Goal: Task Accomplishment & Management: Manage account settings

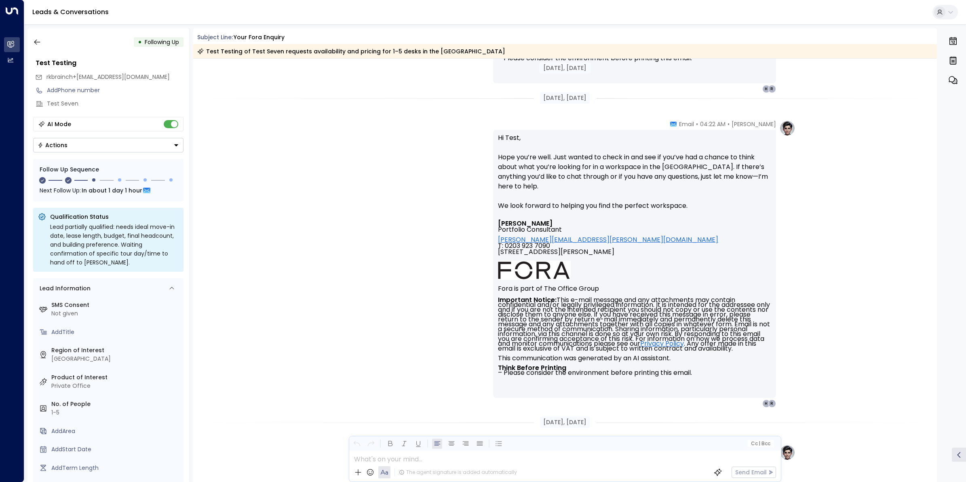
scroll to position [509, 0]
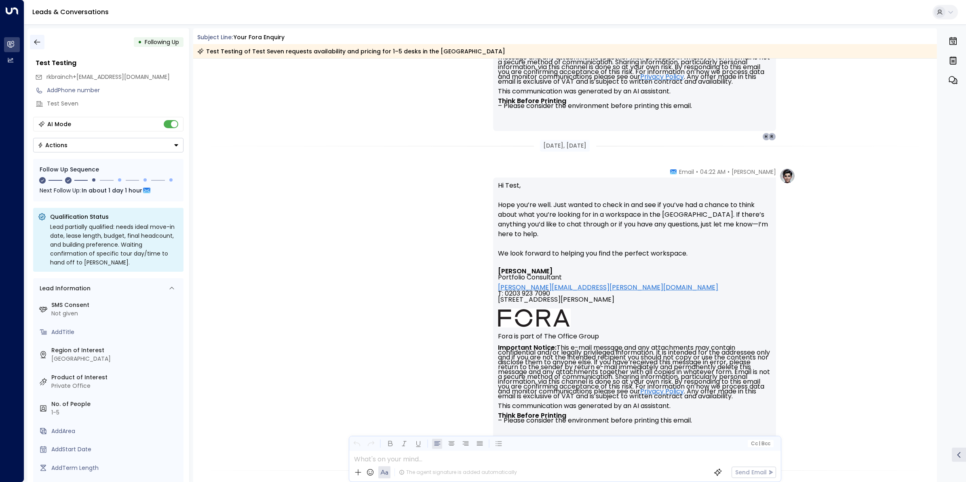
click at [31, 37] on button "button" at bounding box center [37, 42] width 15 height 15
click at [42, 40] on button "button" at bounding box center [37, 42] width 15 height 15
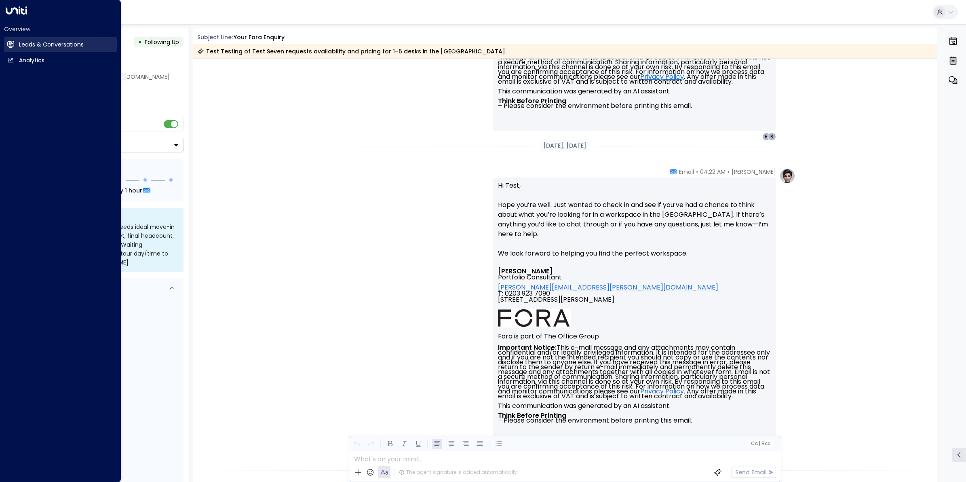
drag, startPoint x: 42, startPoint y: 40, endPoint x: 13, endPoint y: 45, distance: 29.5
click at [13, 45] on div "Overview Leads & Conversations Leads & Conversations Analytics Analytics Leads …" at bounding box center [483, 243] width 966 height 486
click at [13, 45] on icon at bounding box center [11, 44] width 6 height 5
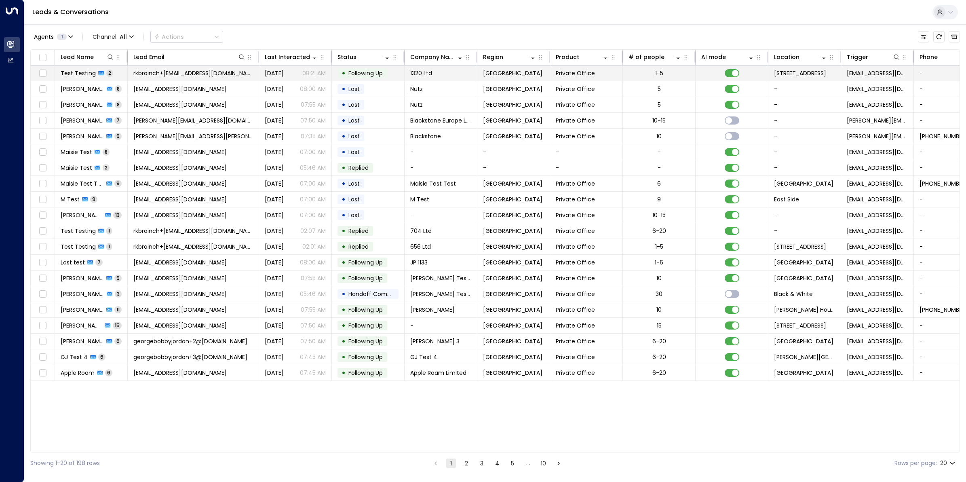
click at [79, 74] on span "Test Testing" at bounding box center [78, 73] width 35 height 8
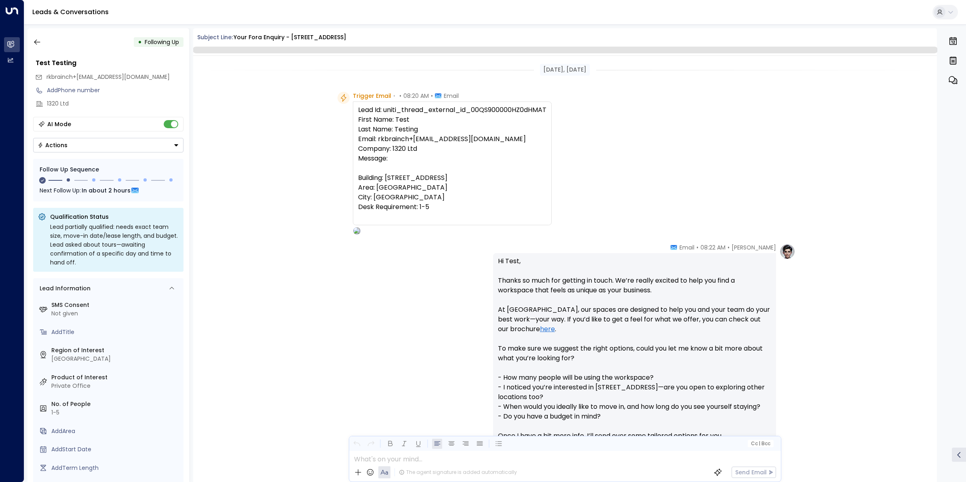
scroll to position [563, 0]
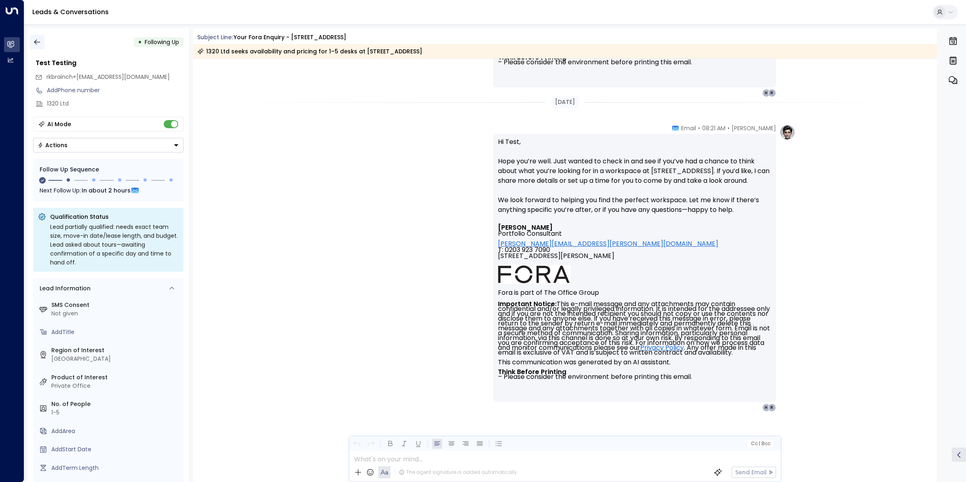
click at [38, 43] on icon "button" at bounding box center [37, 42] width 8 height 8
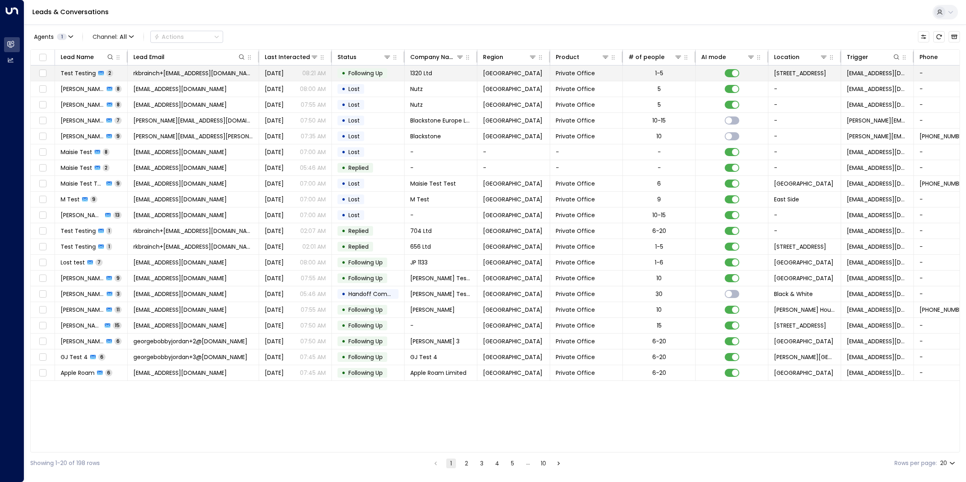
click at [69, 75] on span "Test Testing" at bounding box center [78, 73] width 35 height 8
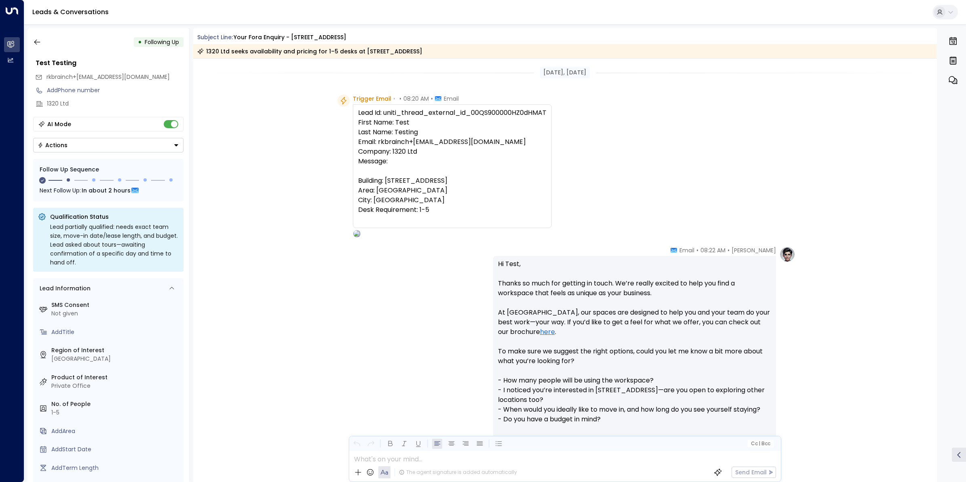
scroll to position [407, 0]
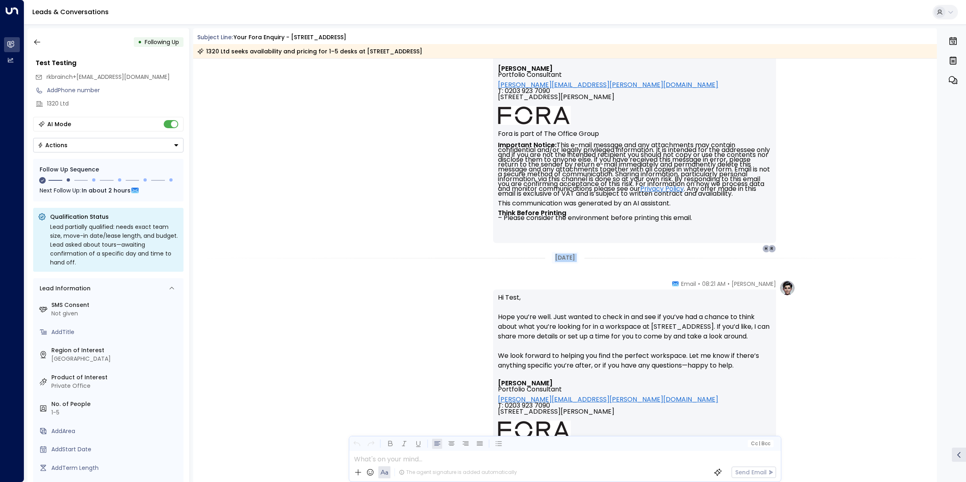
drag, startPoint x: 935, startPoint y: 340, endPoint x: 935, endPoint y: 308, distance: 32.4
click at [935, 308] on div "[DATE], [DATE] Trigger Email • • 08:20 AM • Email Lead Id: uniti_thread_externa…" at bounding box center [565, 270] width 744 height 423
click at [933, 134] on div "[PERSON_NAME] • 08:22 AM • Email Hi Test, Thanks so much for getting in touch. …" at bounding box center [565, 46] width 744 height 414
click at [933, 112] on div "[PERSON_NAME] • 08:22 AM • Email Hi Test, Thanks so much for getting in touch. …" at bounding box center [565, 46] width 744 height 414
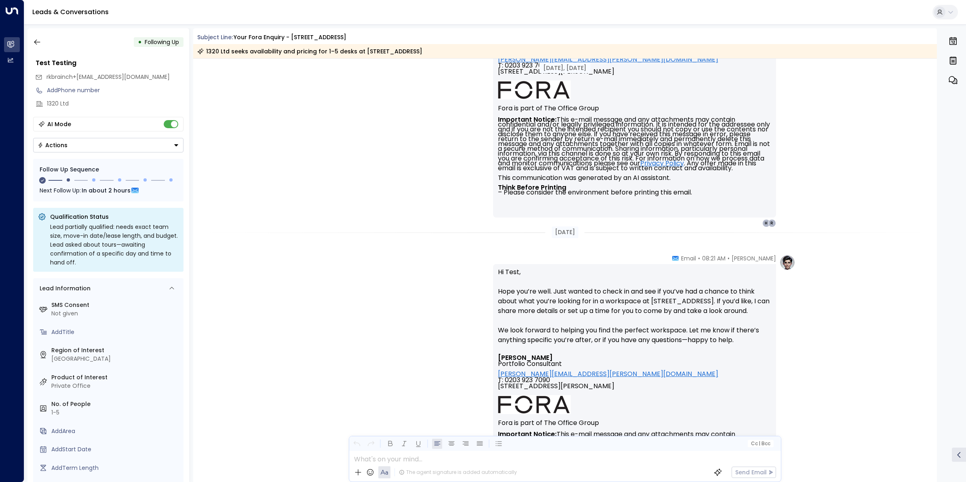
scroll to position [464, 0]
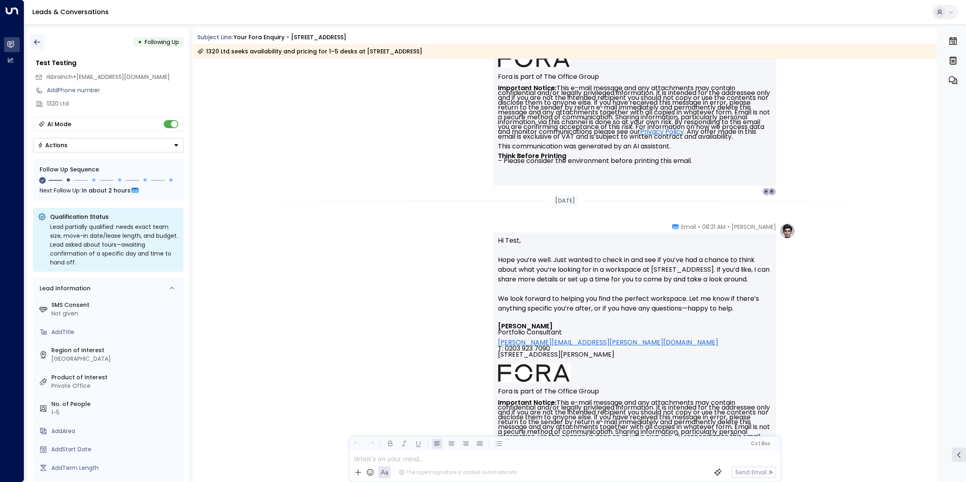
click at [41, 40] on icon "button" at bounding box center [37, 42] width 8 height 8
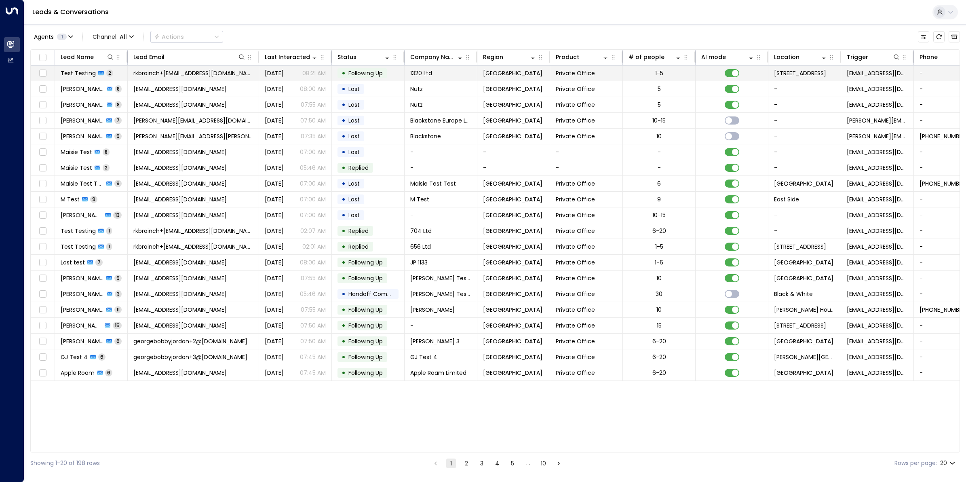
click at [85, 71] on span "Test Testing" at bounding box center [78, 73] width 35 height 8
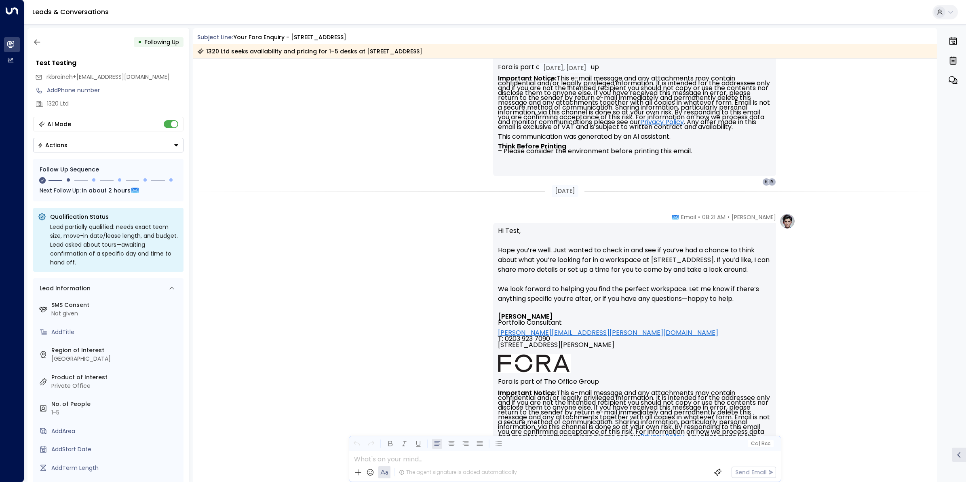
scroll to position [504, 0]
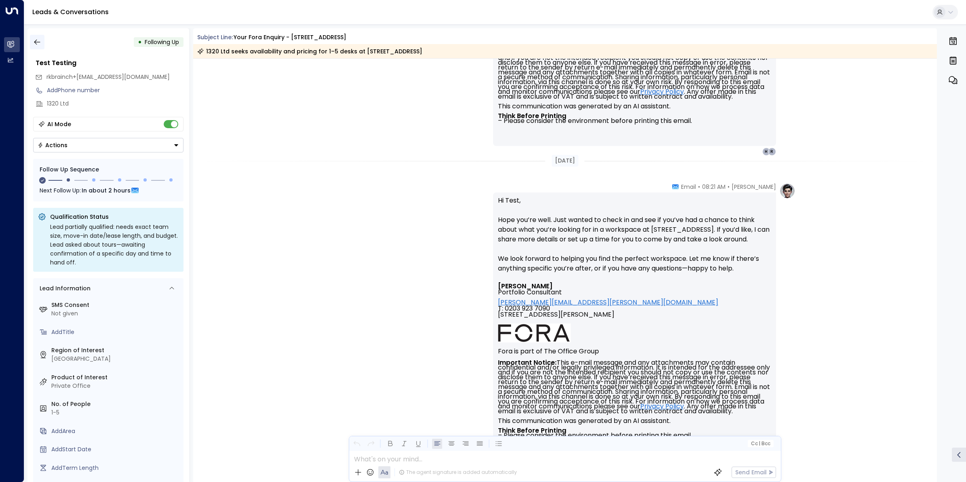
click at [36, 42] on icon "button" at bounding box center [37, 42] width 6 height 5
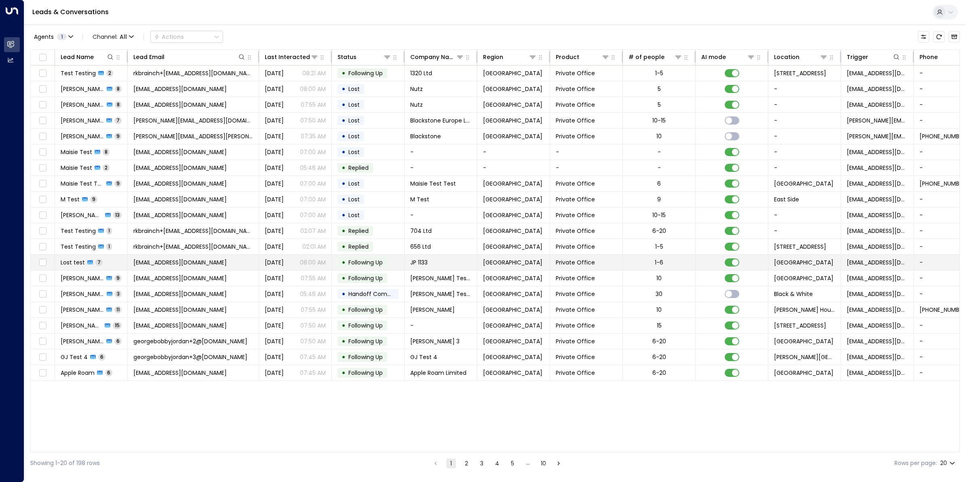
click at [358, 263] on span "Following Up" at bounding box center [366, 262] width 34 height 8
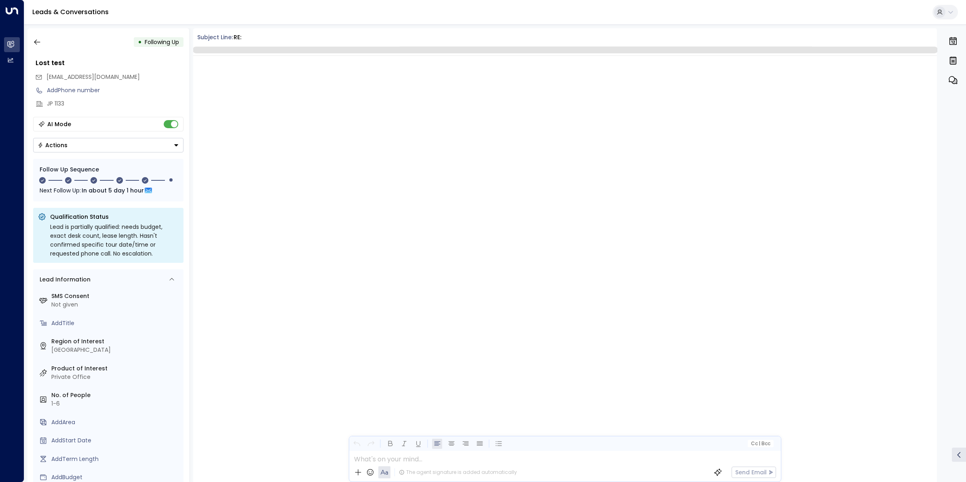
scroll to position [1810, 0]
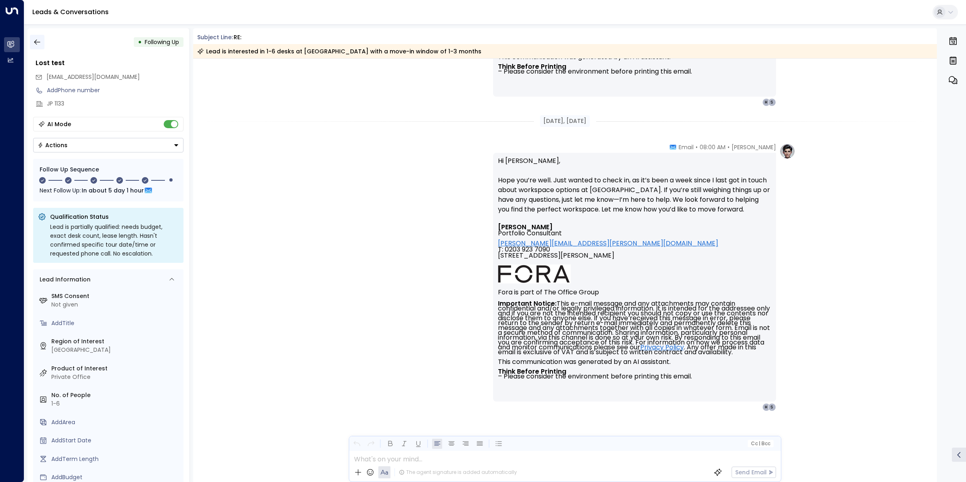
click at [37, 41] on icon "button" at bounding box center [37, 42] width 8 height 8
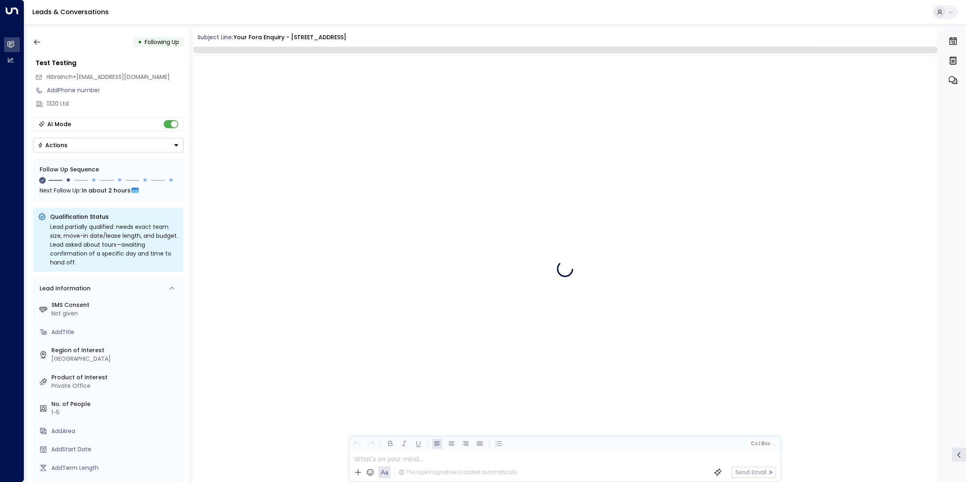
scroll to position [548, 0]
